Goal: Information Seeking & Learning: Learn about a topic

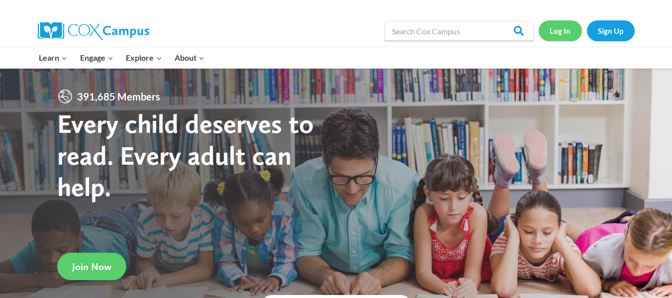
click at [552, 31] on link "Log In" at bounding box center [560, 30] width 43 height 20
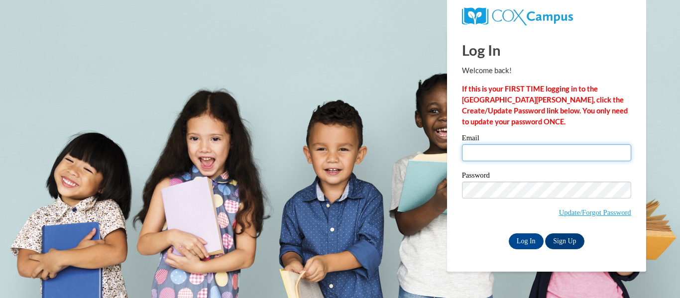
click at [479, 154] on input "Email" at bounding box center [546, 152] width 169 height 17
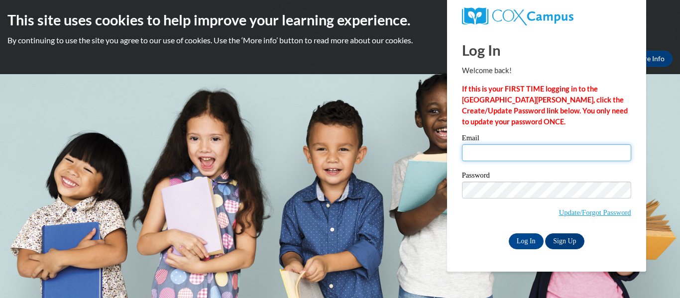
type input "gwaise@greenfield.k12.wi.us"
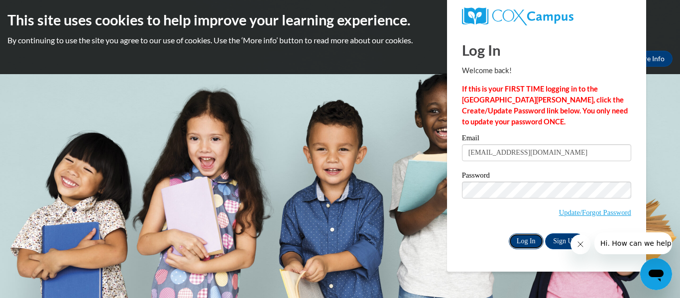
click at [527, 242] on input "Log In" at bounding box center [526, 241] width 35 height 16
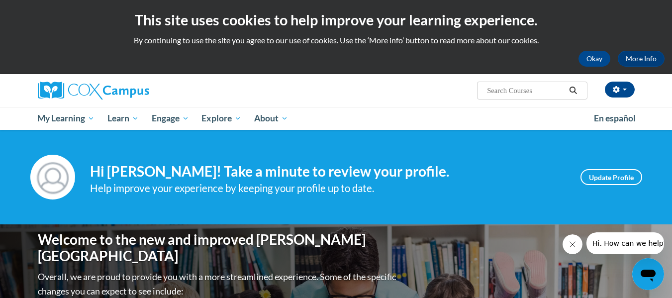
click at [514, 92] on input "Search..." at bounding box center [526, 91] width 80 height 12
type input "early literacy"
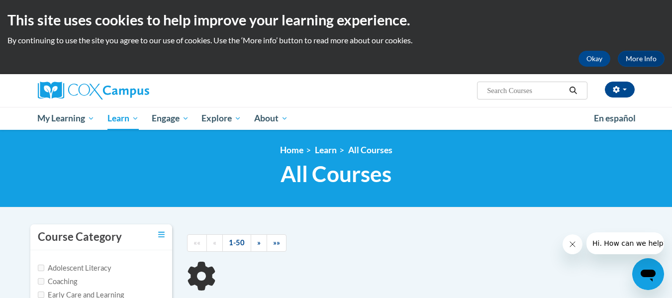
type input "early literacy"
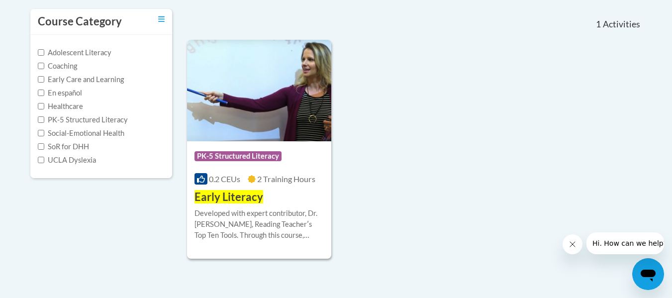
scroll to position [199, 0]
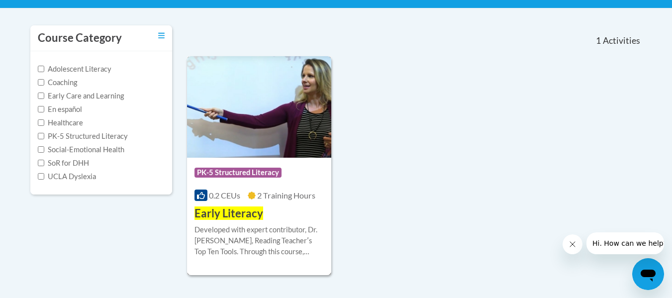
click at [235, 232] on div "Developed with expert contributor, Dr. Deborah Glaser, Reading Teacherʹs Top Te…" at bounding box center [260, 240] width 130 height 33
